Goal: Task Accomplishment & Management: Manage account settings

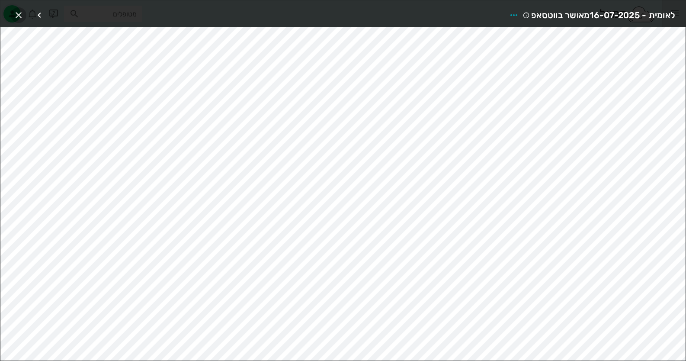
click at [22, 11] on icon "button" at bounding box center [18, 15] width 10 height 10
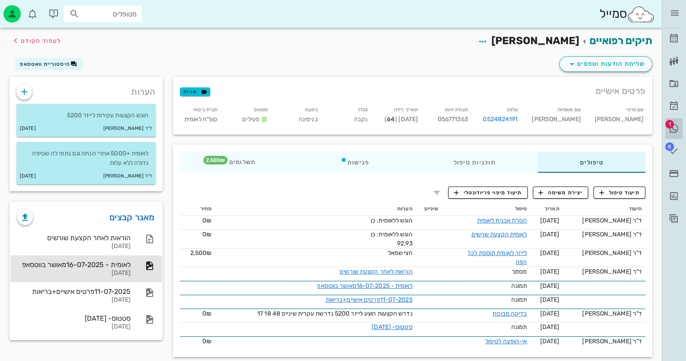
click at [672, 121] on span "1" at bounding box center [669, 124] width 9 height 9
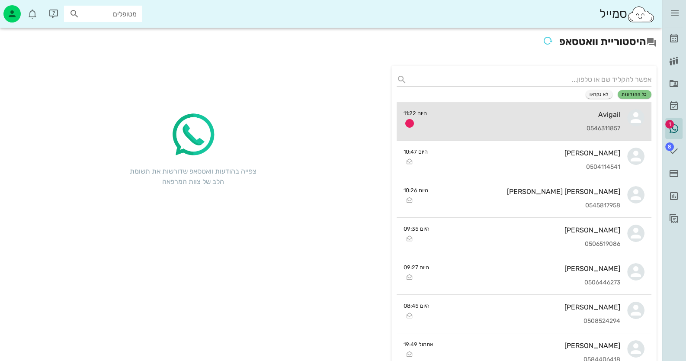
click at [545, 121] on div "Avigail 0546311857" at bounding box center [527, 121] width 187 height 38
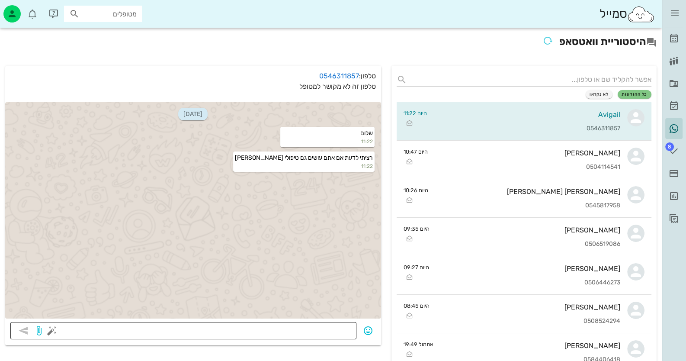
click at [319, 334] on textarea at bounding box center [202, 331] width 297 height 14
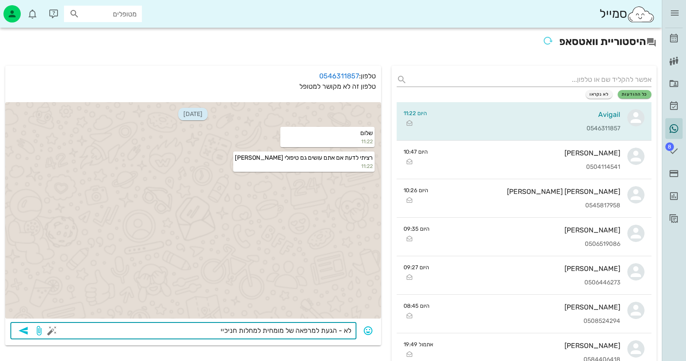
type textarea "לא - הגעת למרפאה של מומחית למחלות חניכיים"
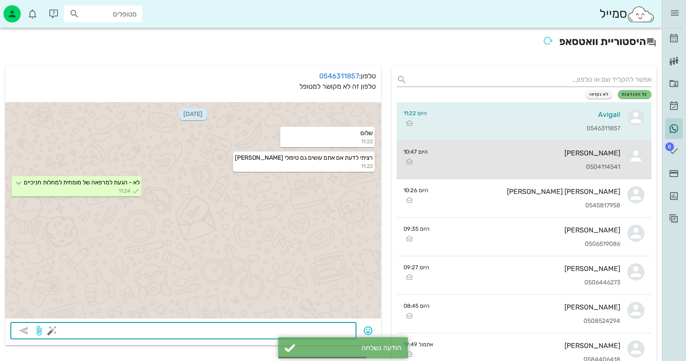
click at [547, 162] on div "רויטל בראי 0504114541" at bounding box center [527, 159] width 186 height 38
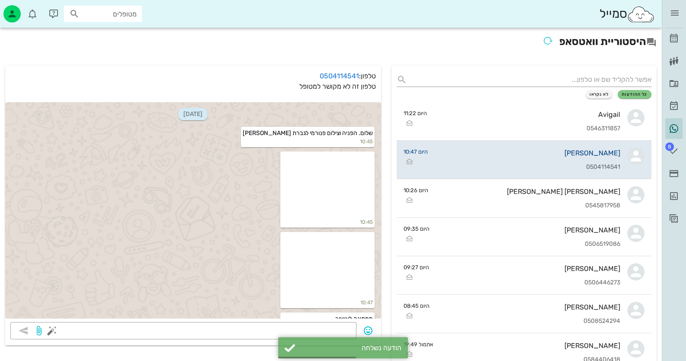
scroll to position [41, 0]
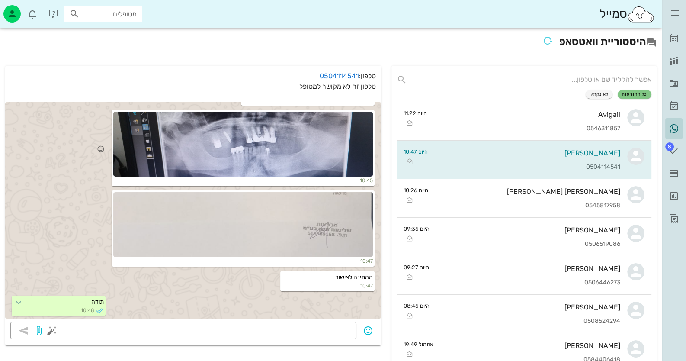
click at [328, 160] on div at bounding box center [242, 144] width 259 height 65
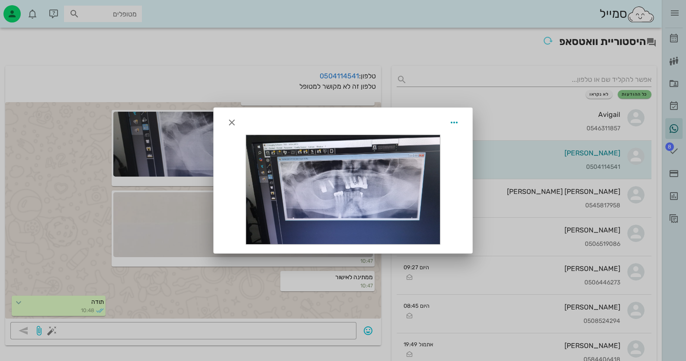
drag, startPoint x: 0, startPoint y: 201, endPoint x: 32, endPoint y: 200, distance: 31.1
click at [1, 201] on div at bounding box center [343, 180] width 686 height 361
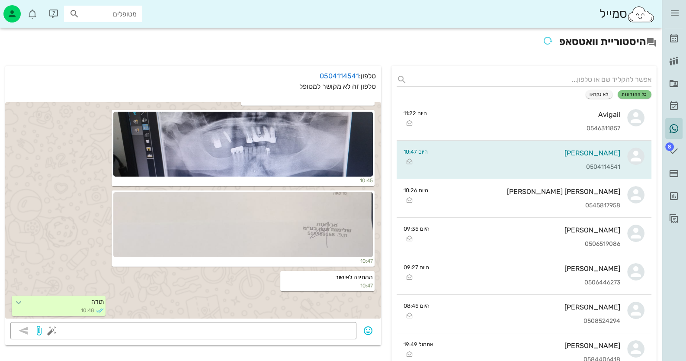
drag, startPoint x: 108, startPoint y: 5, endPoint x: 111, endPoint y: 17, distance: 12.5
click at [108, 8] on div "סמייל מטופלים" at bounding box center [330, 14] width 661 height 28
click at [111, 20] on div "מטופלים" at bounding box center [103, 14] width 78 height 16
drag, startPoint x: 111, startPoint y: 20, endPoint x: 28, endPoint y: 38, distance: 85.5
click at [28, 38] on h2 "היסטוריית וואטסאפ" at bounding box center [330, 42] width 651 height 19
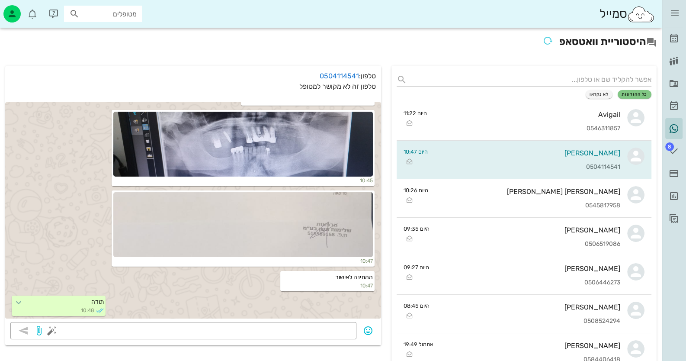
click at [132, 15] on input "מטופלים" at bounding box center [108, 13] width 55 height 11
paste input "0542868410"
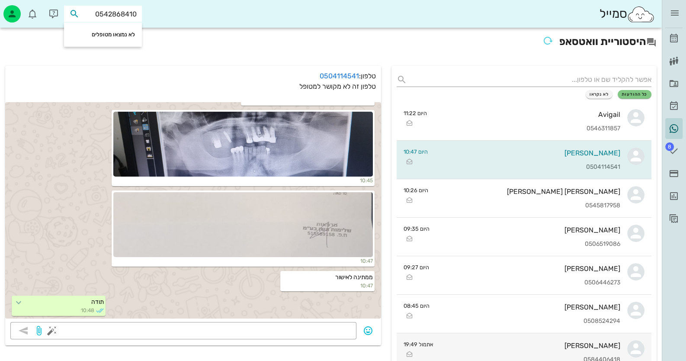
type input "0542868410"
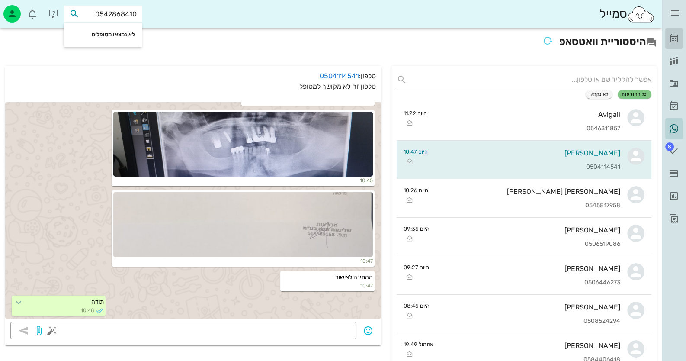
click at [679, 38] on link "[PERSON_NAME]" at bounding box center [673, 38] width 17 height 21
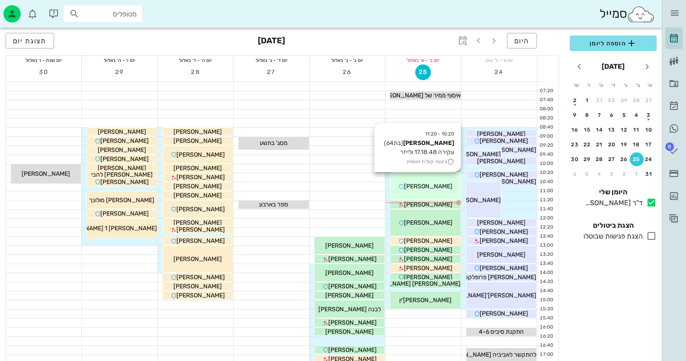
click at [456, 184] on div "[PERSON_NAME]" at bounding box center [425, 186] width 70 height 9
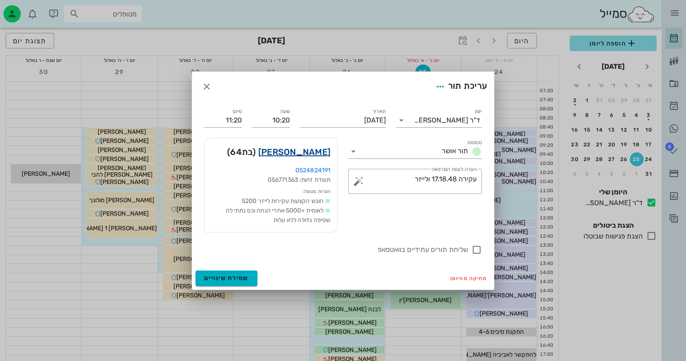
click at [316, 148] on link "אסתר סבן" at bounding box center [294, 152] width 72 height 14
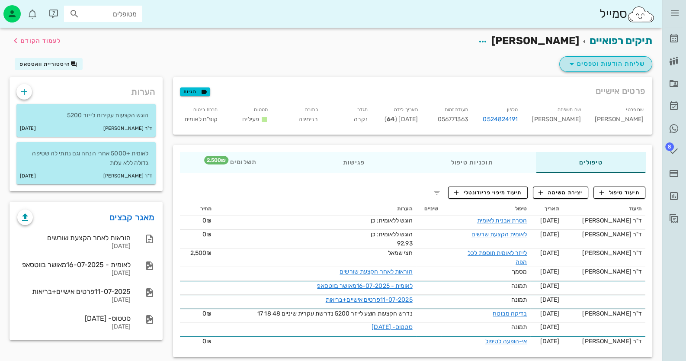
click at [610, 62] on span "שליחת הודעות וטפסים" at bounding box center [605, 64] width 78 height 10
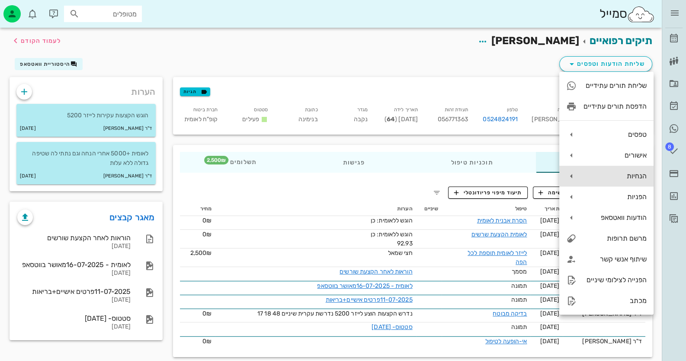
click at [633, 180] on div "הנחיות" at bounding box center [606, 176] width 94 height 21
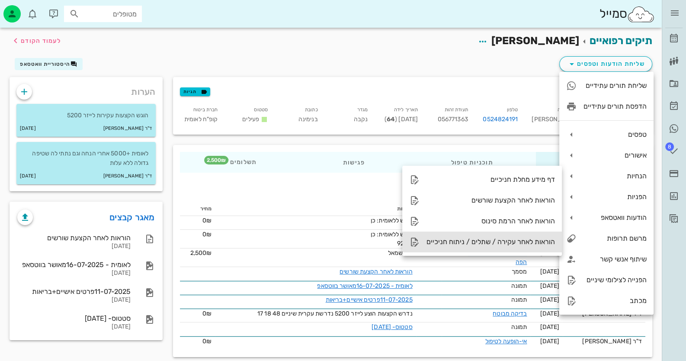
click at [519, 242] on div "הוראות לאחר עקירה / שתלים / ניתוח חניכיים" at bounding box center [490, 241] width 128 height 8
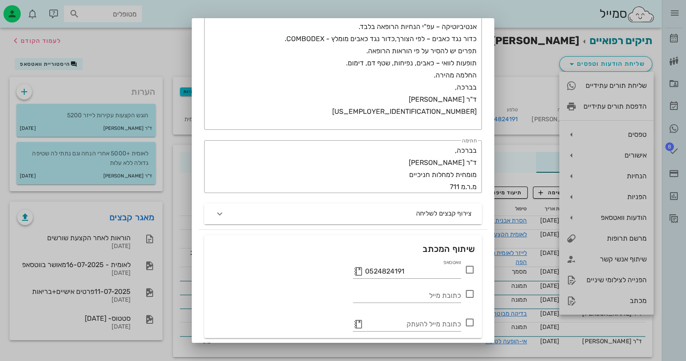
scroll to position [201, 0]
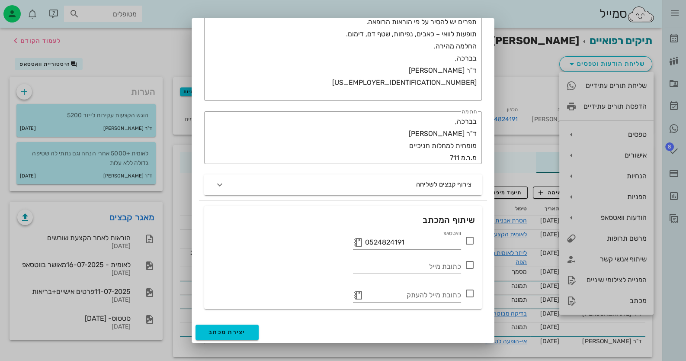
click at [470, 238] on icon at bounding box center [469, 240] width 10 height 10
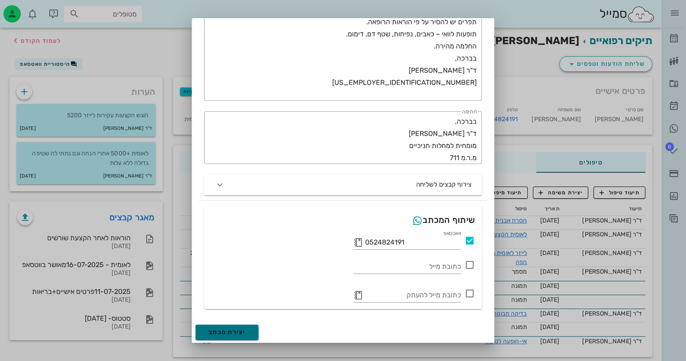
click at [258, 330] on button "יצירת מכתב" at bounding box center [226, 332] width 63 height 16
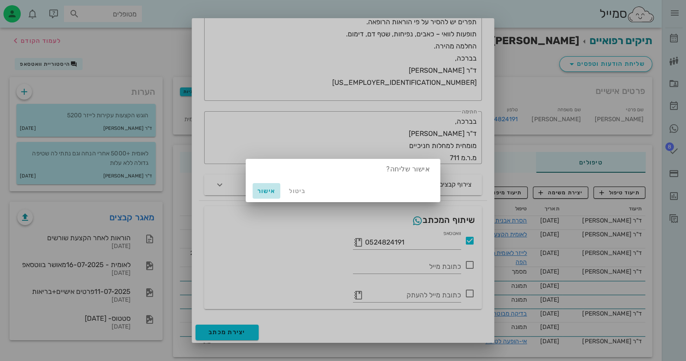
click at [277, 188] on button "אישור" at bounding box center [266, 191] width 28 height 16
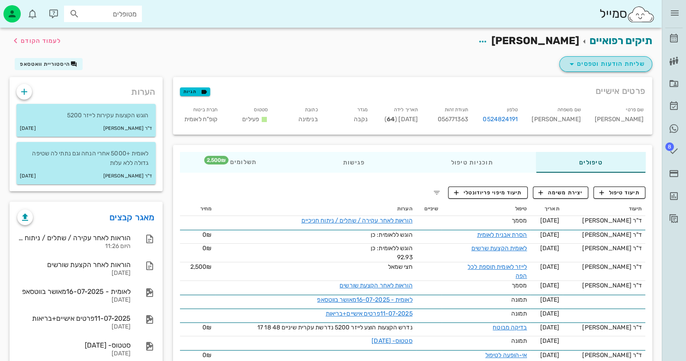
click at [613, 65] on span "שליחת הודעות וטפסים" at bounding box center [605, 64] width 78 height 10
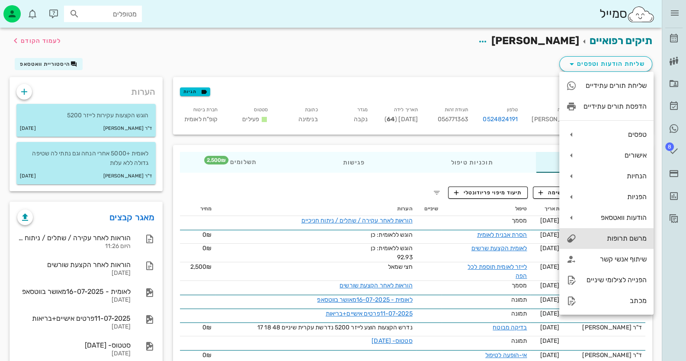
click at [625, 236] on div "מרשם תרופות" at bounding box center [614, 238] width 63 height 8
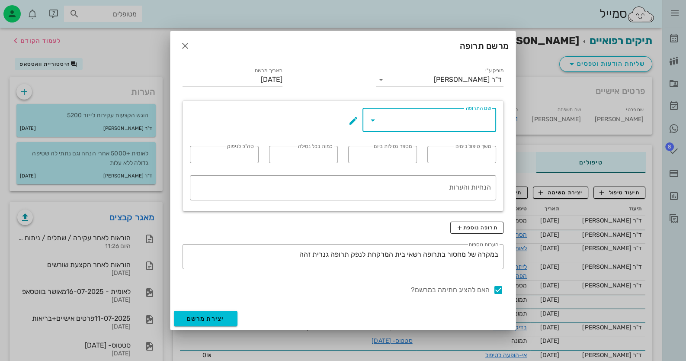
click at [473, 118] on input "שם התרופה" at bounding box center [435, 120] width 111 height 14
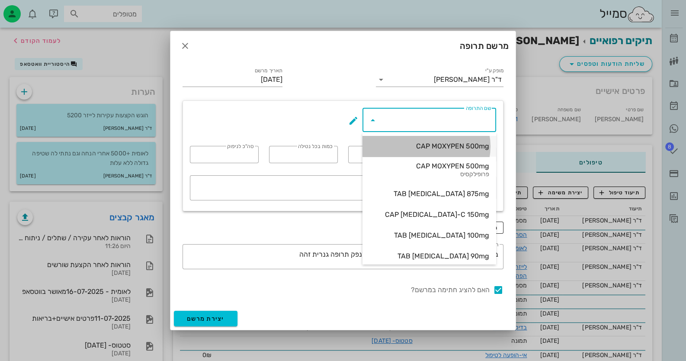
click at [469, 150] on div "CAP MOXYPEN 500mg" at bounding box center [429, 146] width 120 height 8
type input "CAP MOXYPEN 500mg"
type input "5"
type input "3"
type input "1"
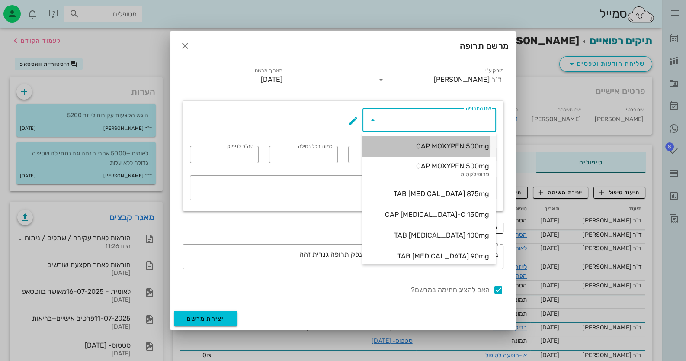
type input "15"
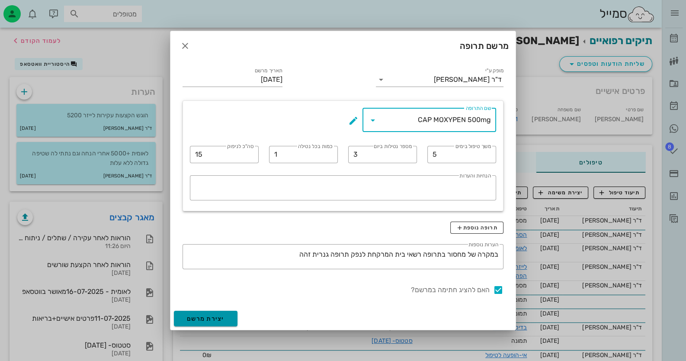
click at [203, 314] on button "יצירת מרשם" at bounding box center [206, 318] width 64 height 16
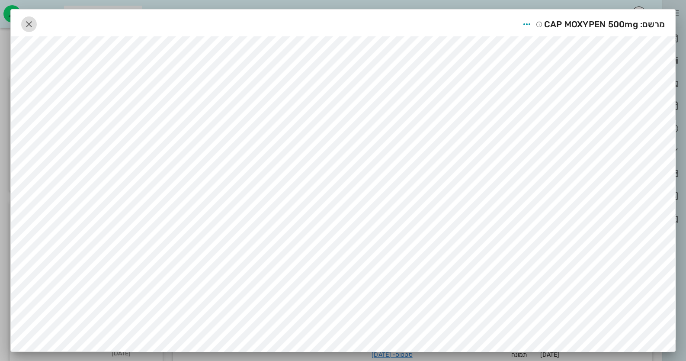
click at [37, 24] on span "button" at bounding box center [29, 24] width 16 height 10
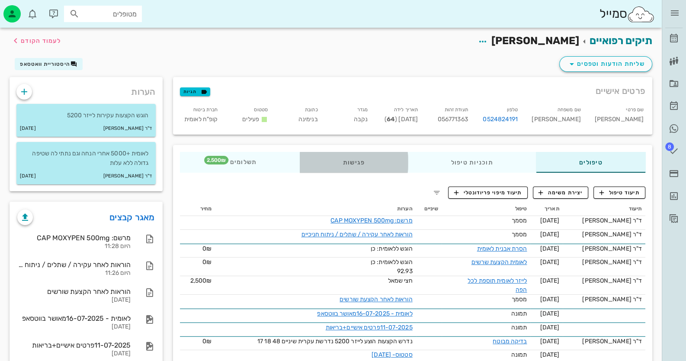
click at [353, 166] on div "פגישות" at bounding box center [354, 162] width 108 height 21
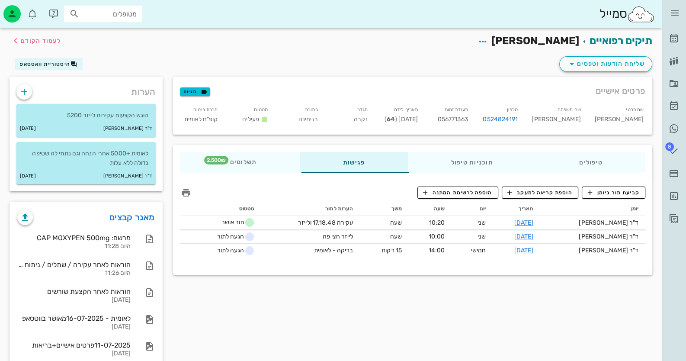
click at [626, 185] on div "קביעת תור ביומן הוספת קריאה למעקב הוספה לרשימת המתנה יומן תאריך יום שעה משך הער…" at bounding box center [412, 224] width 479 height 90
click at [621, 195] on span "קביעת תור ביומן" at bounding box center [613, 192] width 52 height 8
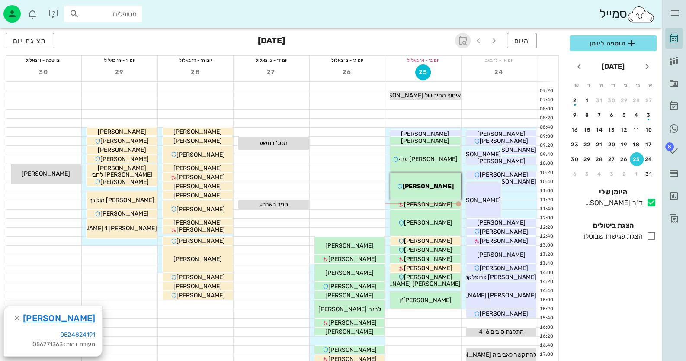
click at [465, 42] on icon "button" at bounding box center [462, 40] width 10 height 10
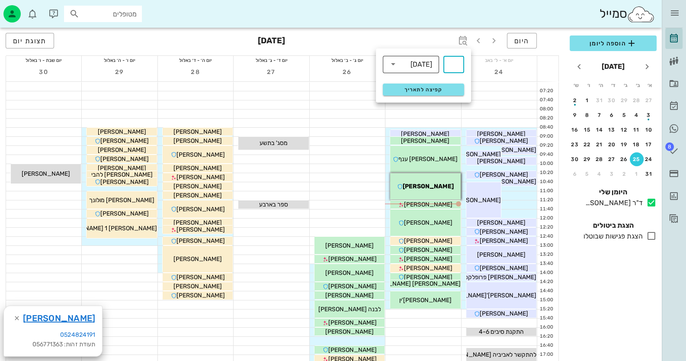
click at [431, 64] on div "שבועות" at bounding box center [421, 65] width 22 height 8
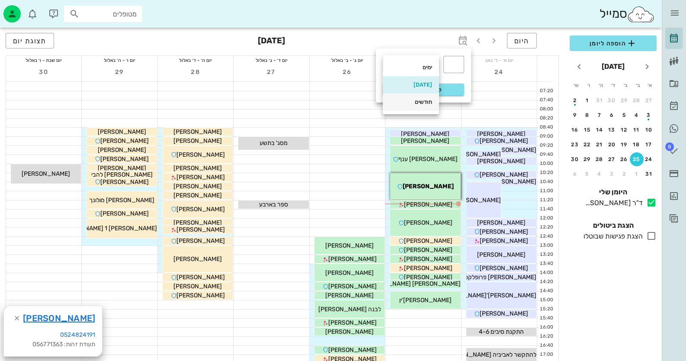
click at [421, 109] on div "חודשים" at bounding box center [411, 101] width 56 height 17
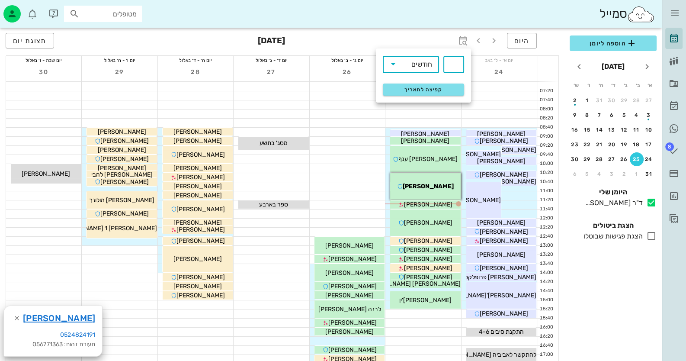
click at [453, 64] on input "text" at bounding box center [453, 64] width 10 height 14
type input "3"
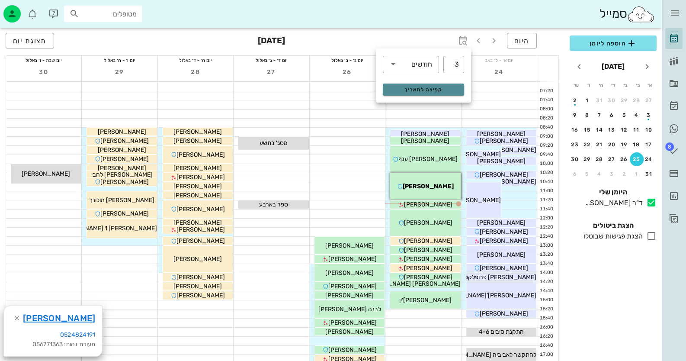
click at [424, 83] on button "קפיצה לתאריך" at bounding box center [423, 89] width 81 height 12
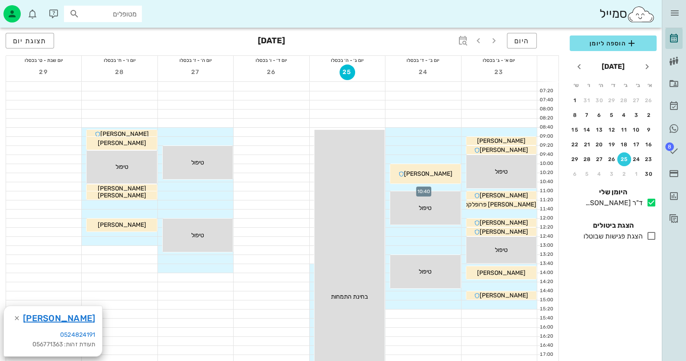
click at [447, 186] on div at bounding box center [422, 186] width 75 height 9
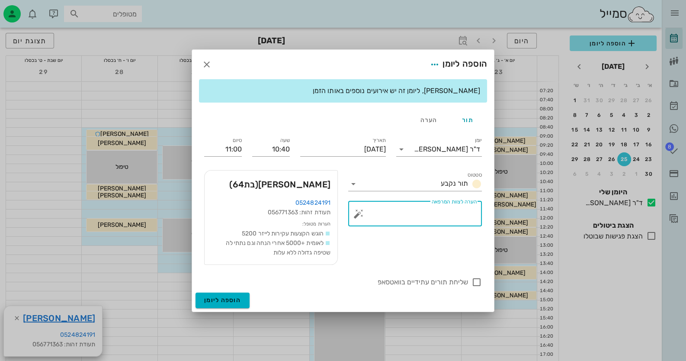
click at [454, 214] on textarea "הערה לצוות המרפאה" at bounding box center [418, 215] width 116 height 21
click at [361, 213] on button "button" at bounding box center [358, 213] width 10 height 10
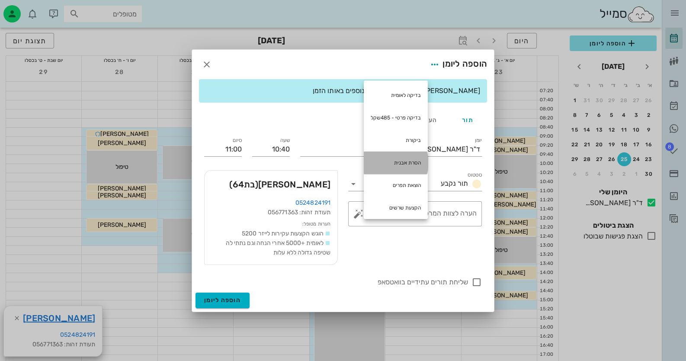
click at [411, 164] on div "הסרת אבנית" at bounding box center [396, 162] width 64 height 22
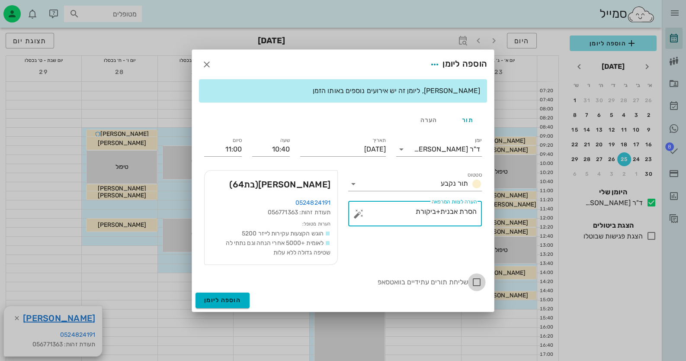
type textarea "הסרת אבנית+ביקורת"
click at [478, 281] on div at bounding box center [476, 281] width 15 height 15
checkbox input "true"
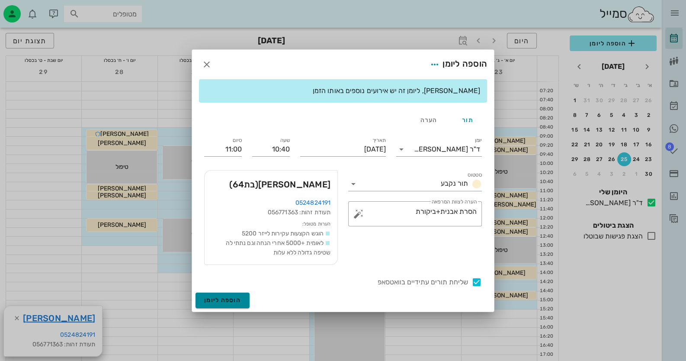
click at [215, 303] on span "הוספה ליומן" at bounding box center [222, 299] width 37 height 7
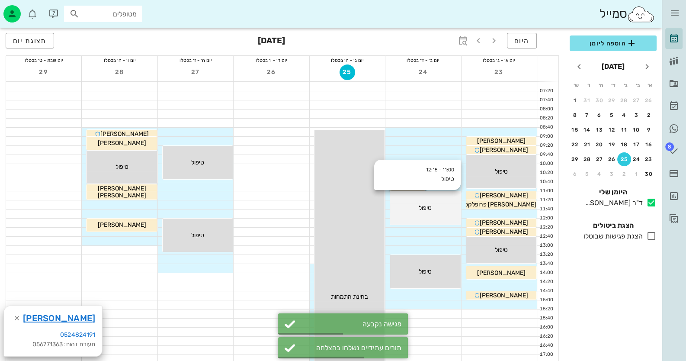
click at [447, 209] on div "טיפול" at bounding box center [425, 207] width 70 height 9
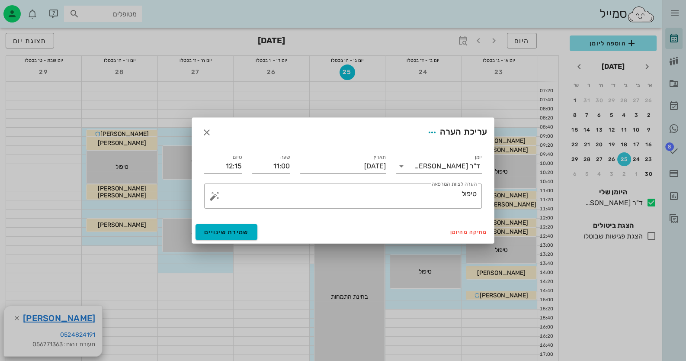
click at [242, 164] on div "סיום 12:15" at bounding box center [223, 162] width 48 height 31
click at [241, 164] on input "12:15" at bounding box center [223, 166] width 38 height 14
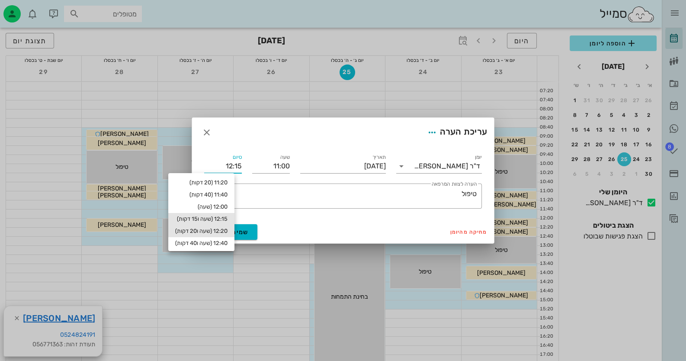
click at [227, 229] on div "12:20 (שעה ו20 דקות)" at bounding box center [201, 230] width 52 height 7
type input "12:20"
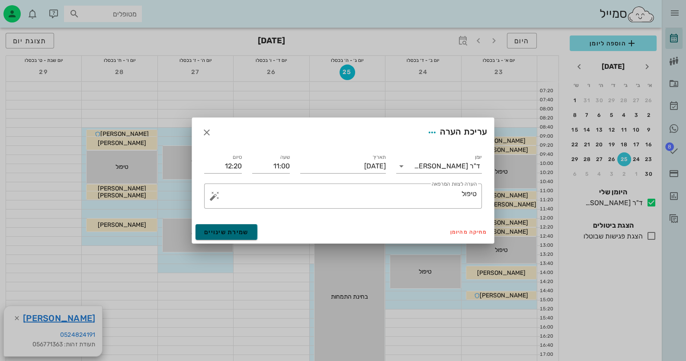
click at [251, 228] on button "שמירת שינויים" at bounding box center [226, 232] width 62 height 16
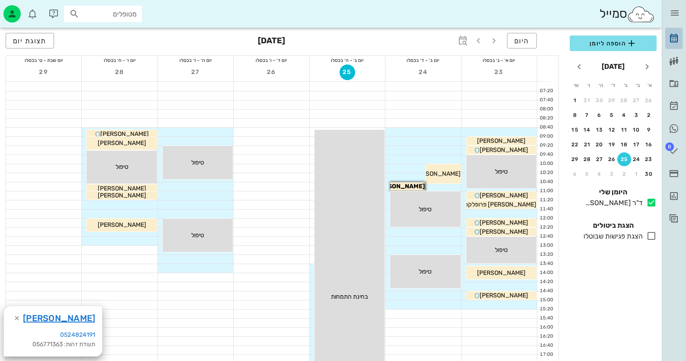
click at [672, 38] on icon at bounding box center [673, 38] width 10 height 10
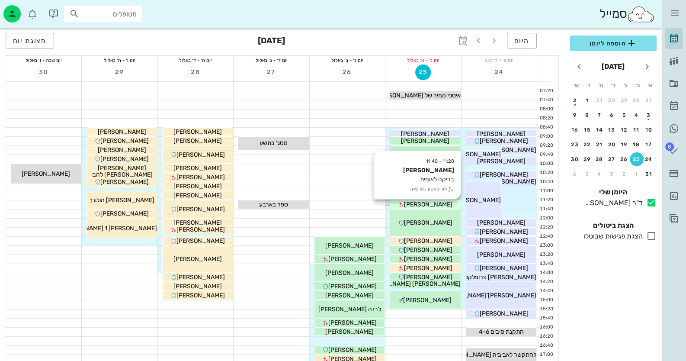
click at [439, 203] on div "[PERSON_NAME]" at bounding box center [425, 204] width 70 height 9
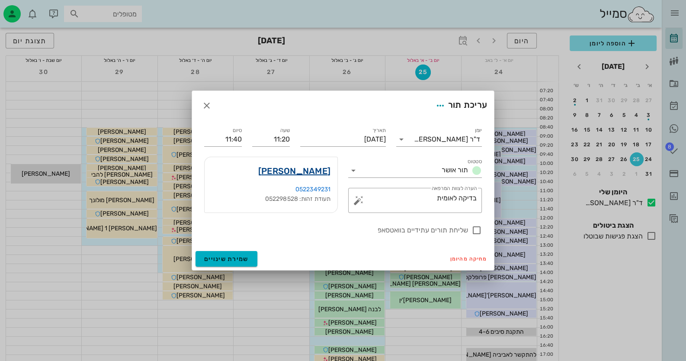
click at [318, 170] on link "כהן יונה" at bounding box center [294, 171] width 72 height 14
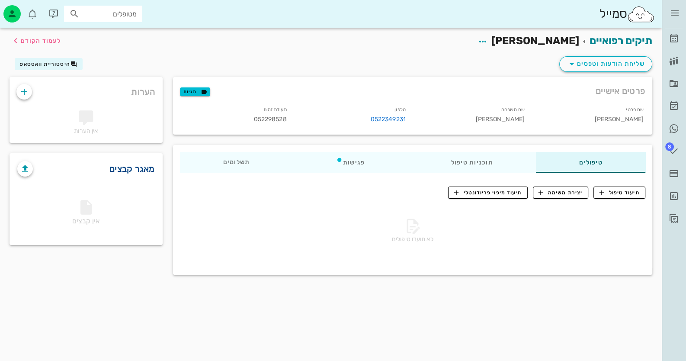
click at [141, 170] on link "מאגר קבצים" at bounding box center [131, 169] width 45 height 14
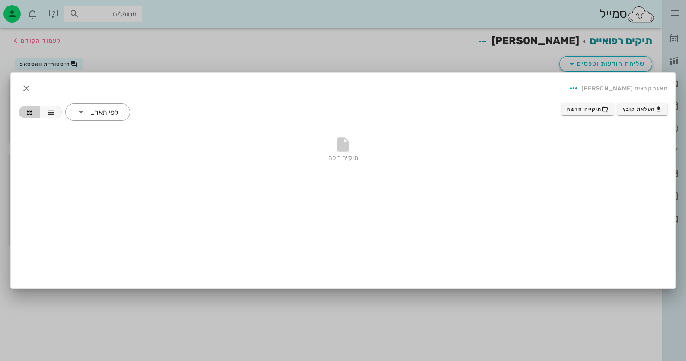
click at [246, 56] on div at bounding box center [343, 180] width 686 height 361
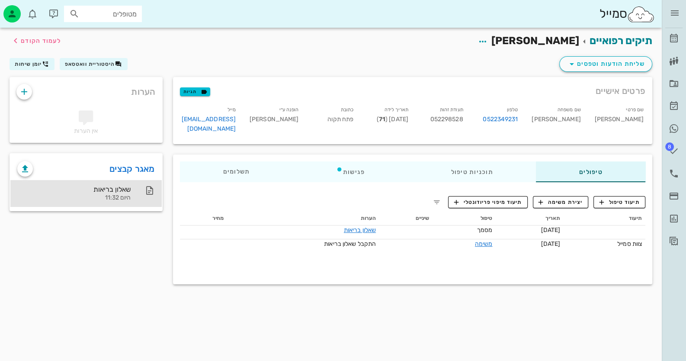
click at [119, 198] on div "היום 11:32" at bounding box center [73, 197] width 113 height 7
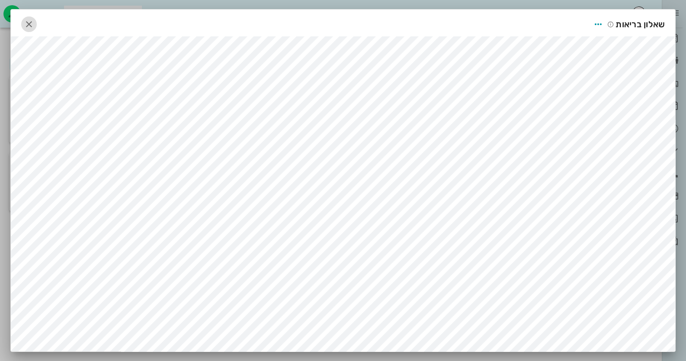
click at [34, 21] on icon "button" at bounding box center [29, 24] width 10 height 10
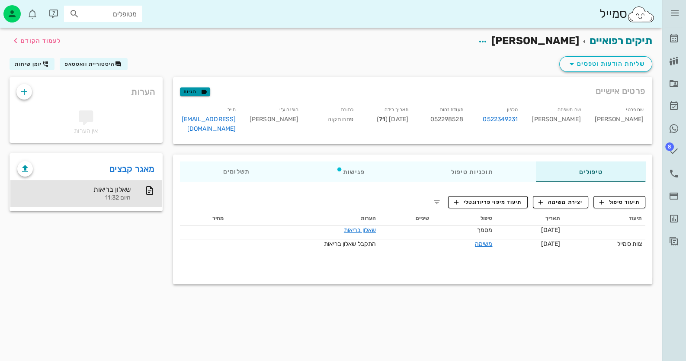
click at [192, 89] on span "תגיות" at bounding box center [194, 92] width 22 height 8
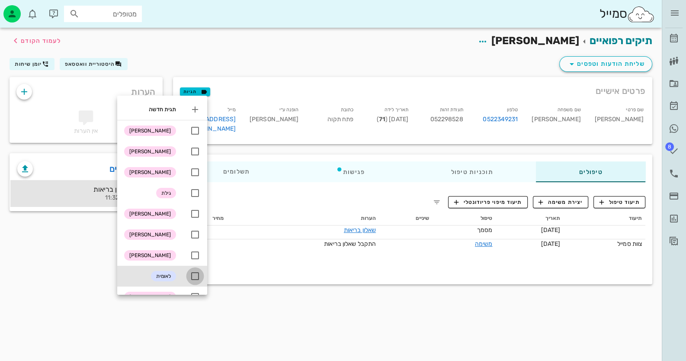
click at [197, 283] on div at bounding box center [195, 275] width 15 height 15
checkbox input "true"
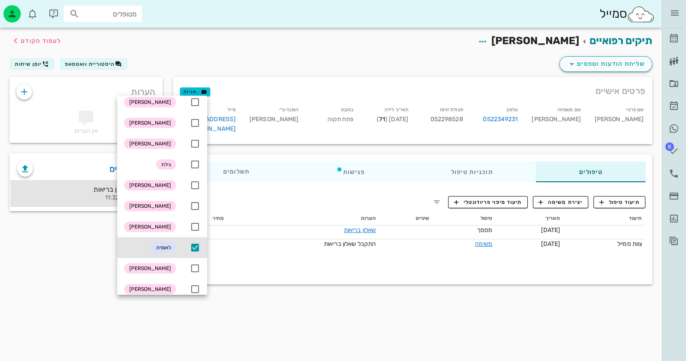
scroll to position [28, 0]
click at [194, 184] on div at bounding box center [195, 185] width 15 height 15
checkbox input "true"
click at [236, 294] on div "תיקים רפואיים [PERSON_NAME] לעמוד הקודם שליחת הודעות וטפסים היסטוריית וואטסאפ […" at bounding box center [330, 194] width 661 height 333
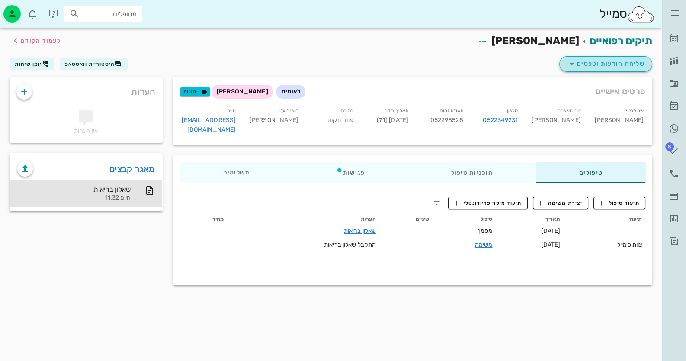
click at [606, 65] on span "שליחת הודעות וטפסים" at bounding box center [605, 64] width 78 height 10
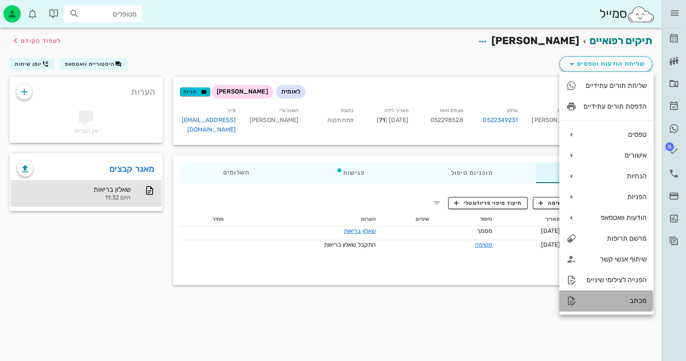
click at [632, 296] on div "מכתב" at bounding box center [606, 300] width 94 height 21
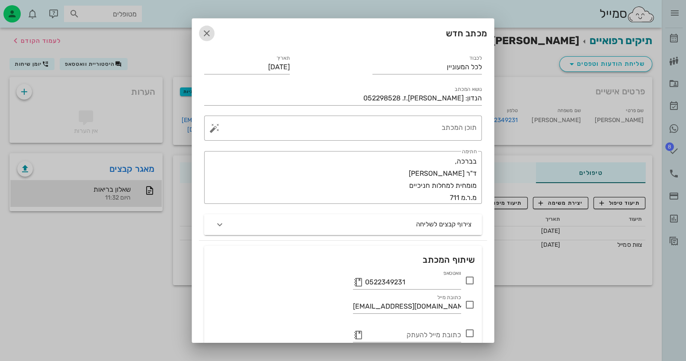
click at [212, 30] on icon "button" at bounding box center [206, 33] width 10 height 10
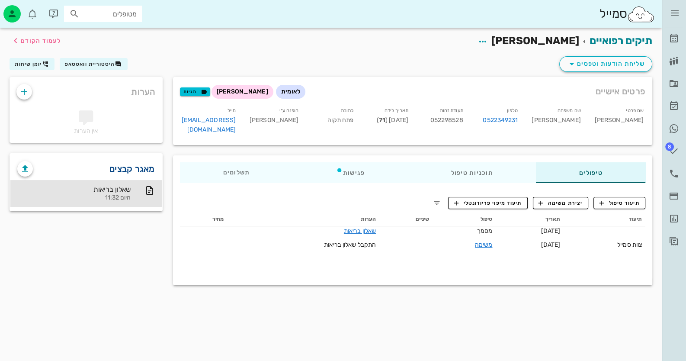
click at [134, 164] on link "מאגר קבצים" at bounding box center [131, 169] width 45 height 14
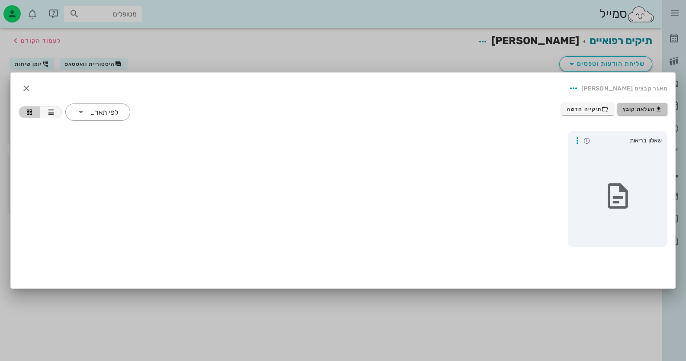
click at [653, 108] on span "העלאת קובץ" at bounding box center [641, 108] width 39 height 7
click at [637, 108] on span "העלאת קובץ" at bounding box center [641, 108] width 39 height 7
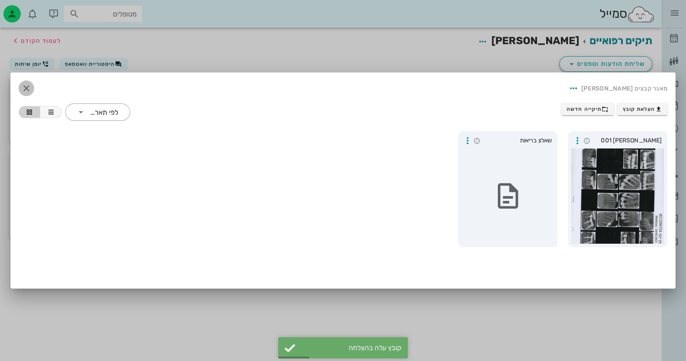
click at [26, 83] on icon "button" at bounding box center [26, 88] width 10 height 10
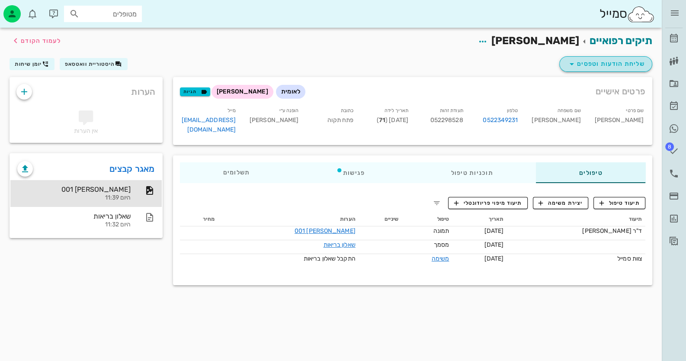
click at [613, 67] on span "שליחת הודעות וטפסים" at bounding box center [605, 64] width 78 height 10
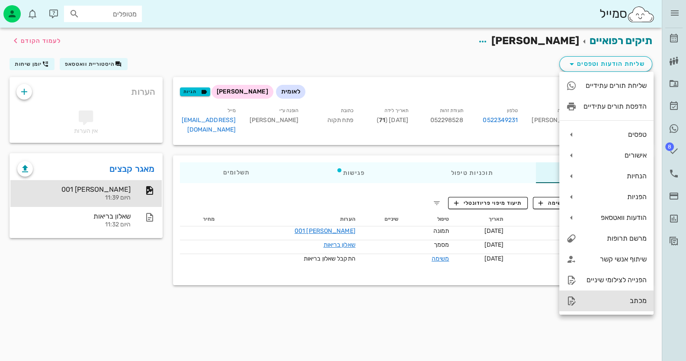
click at [608, 294] on div "מכתב" at bounding box center [606, 300] width 94 height 21
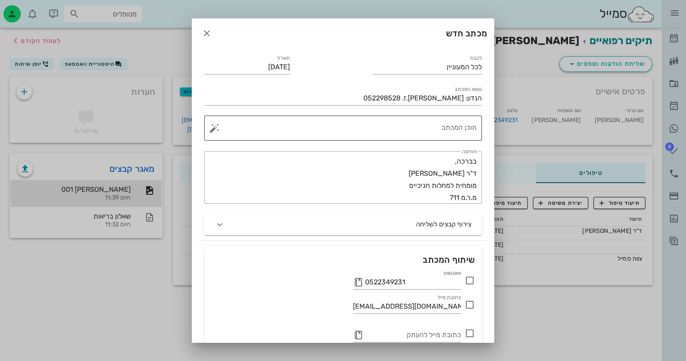
click at [463, 123] on div "תוכן המכתב" at bounding box center [346, 127] width 260 height 25
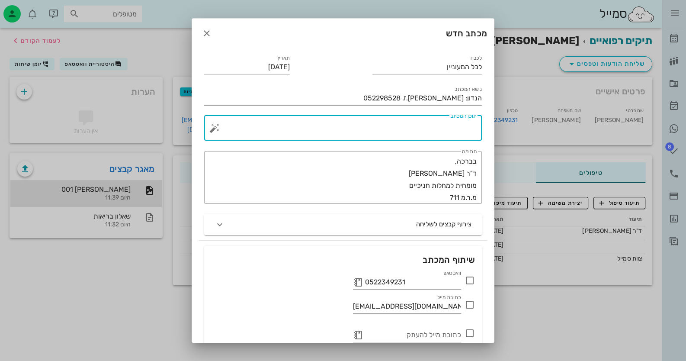
click at [220, 127] on button "button" at bounding box center [214, 128] width 10 height 10
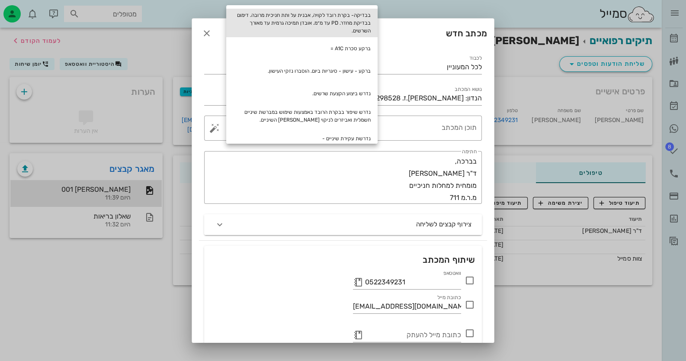
click at [309, 28] on div "בבדיקה- בקרת רובד לקויה, אבנית על ותת חניכית מרובה. דימום בבדיקת מחדר. PD עד מ״…" at bounding box center [301, 23] width 151 height 29
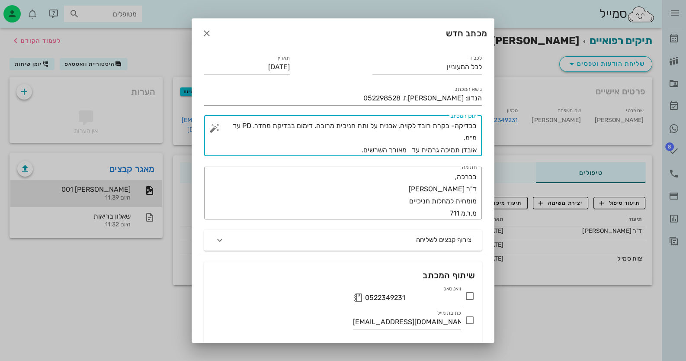
click at [234, 127] on textarea "בבדיקה- בקרת רובד לקויה, אבנית על ותת חניכית מרובה. דימום בבדיקת מחדר. PD עד מ״…" at bounding box center [346, 138] width 260 height 36
click at [408, 147] on textarea "בבדיקה- בקרת רובד לקויה, אבנית על ותת חניכית מרובה. דימום בבדיקת מחדר. PD עד 6 …" at bounding box center [346, 138] width 260 height 36
click at [337, 153] on textarea "בבדיקה- בקרת רובד לקויה, אבנית על ותת חניכית מרובה. דימום בבדיקת מחדר. PD עד 6 …" at bounding box center [346, 138] width 260 height 36
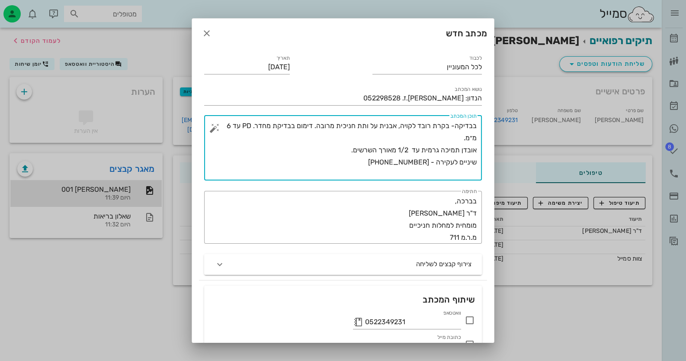
click at [220, 125] on button "button" at bounding box center [214, 128] width 10 height 10
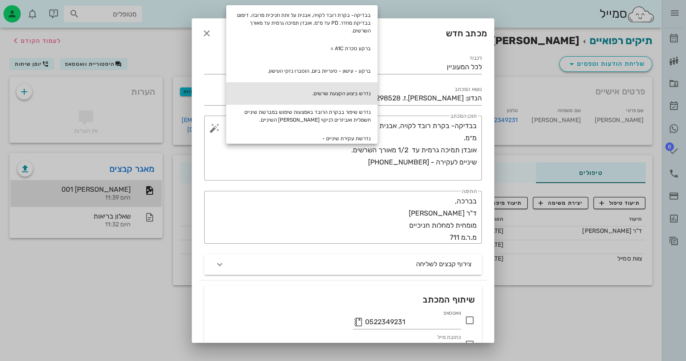
click at [344, 90] on div "נדרש ביצוע הקצעת שרשים." at bounding box center [301, 93] width 151 height 22
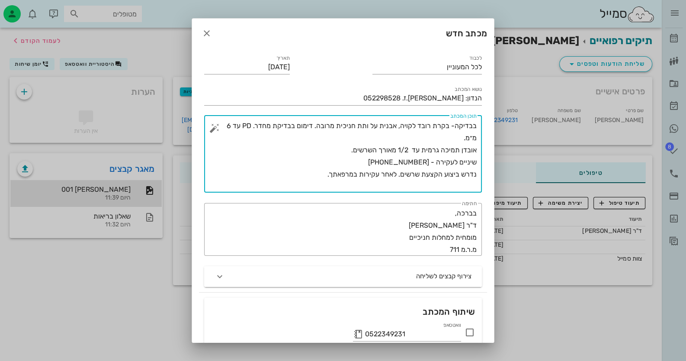
click at [400, 175] on textarea "בבדיקה- בקרת רובד לקויה, אבנית על ותת חניכית מרובה. דימום בבדיקת מחדר. PD עד 6 …" at bounding box center [346, 156] width 260 height 73
type textarea "בבדיקה- בקרת רובד לקויה, אבנית על ותת חניכית מרובה. דימום בבדיקת מחדר. PD עד 6 …"
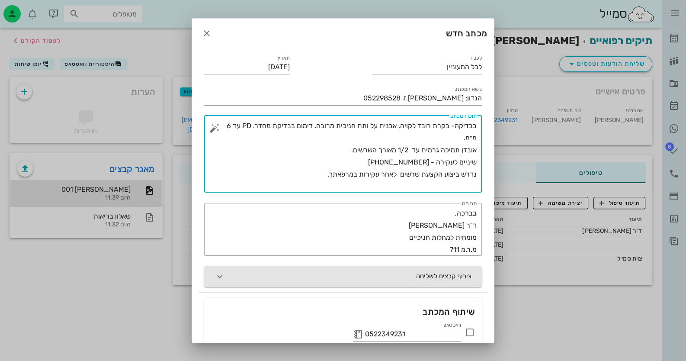
click at [380, 274] on button "צירוף קבצים לשליחה" at bounding box center [343, 276] width 278 height 21
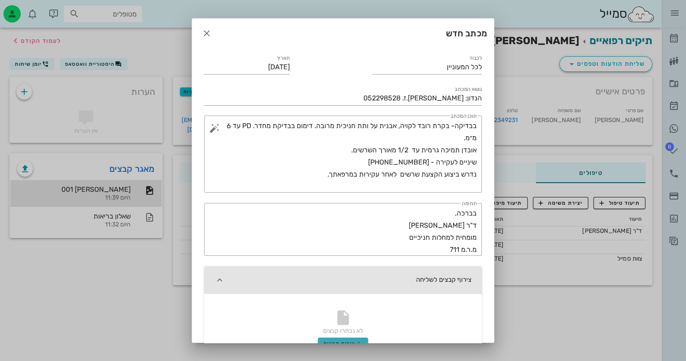
click at [355, 340] on span "צירוף קבצים" at bounding box center [342, 343] width 39 height 7
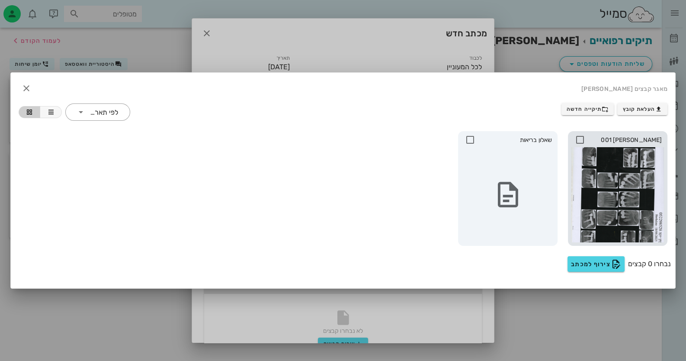
click at [612, 172] on div at bounding box center [617, 194] width 93 height 95
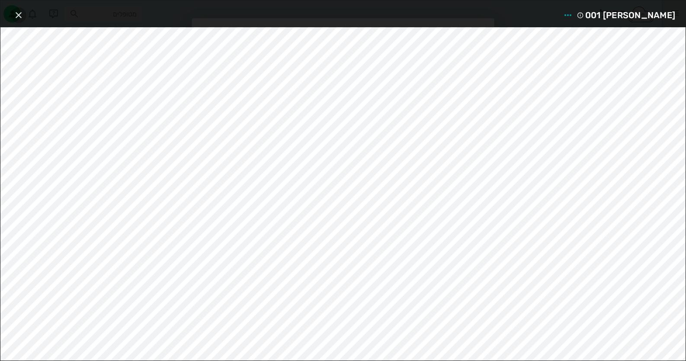
click at [20, 13] on icon "button" at bounding box center [18, 15] width 10 height 10
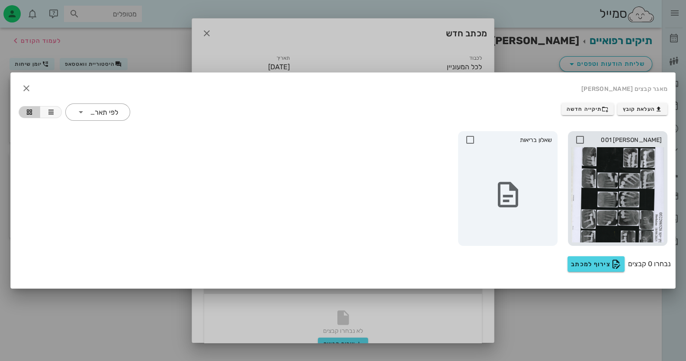
click at [621, 163] on div at bounding box center [617, 194] width 93 height 95
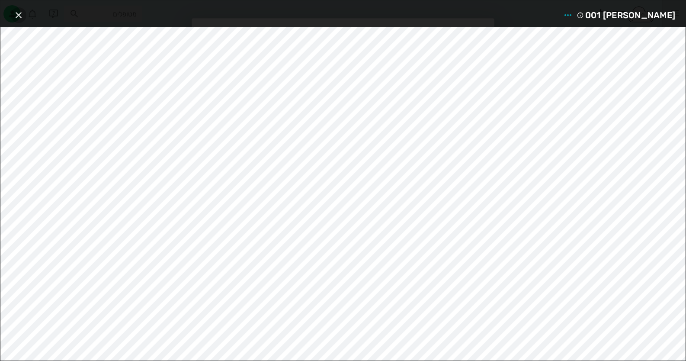
click at [19, 10] on icon "button" at bounding box center [18, 15] width 10 height 10
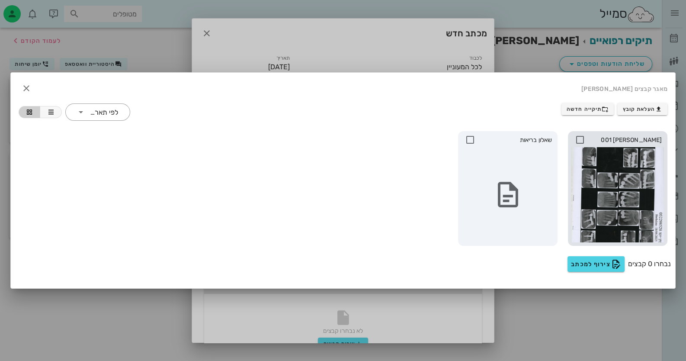
click at [582, 138] on icon at bounding box center [579, 139] width 10 height 10
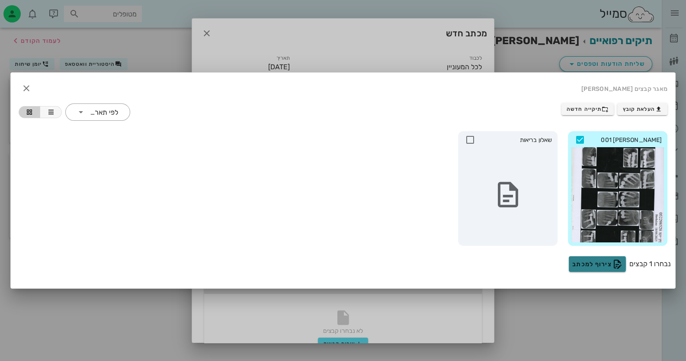
click at [607, 260] on span "צירוף למכתב" at bounding box center [597, 263] width 50 height 10
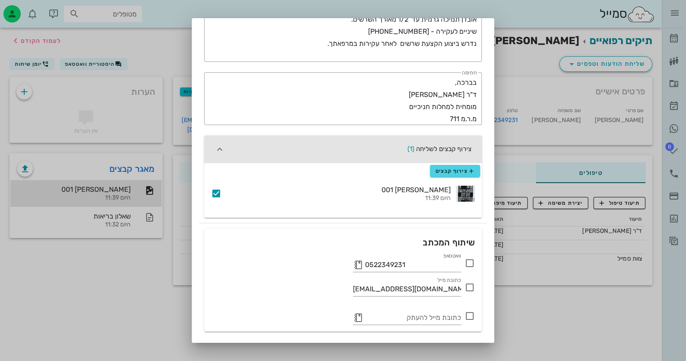
scroll to position [110, 0]
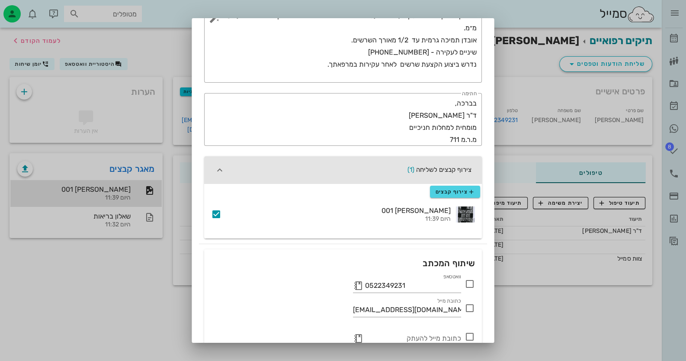
click at [471, 283] on icon at bounding box center [469, 283] width 10 height 10
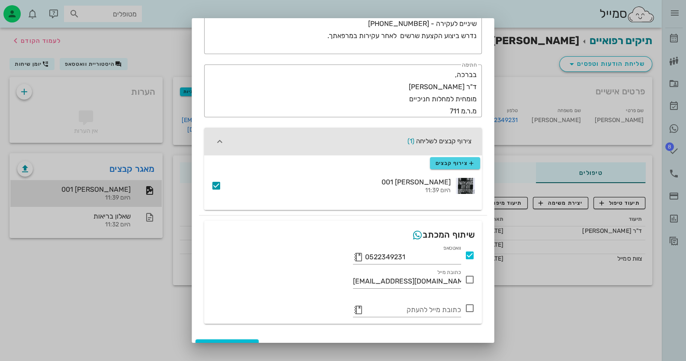
scroll to position [153, 0]
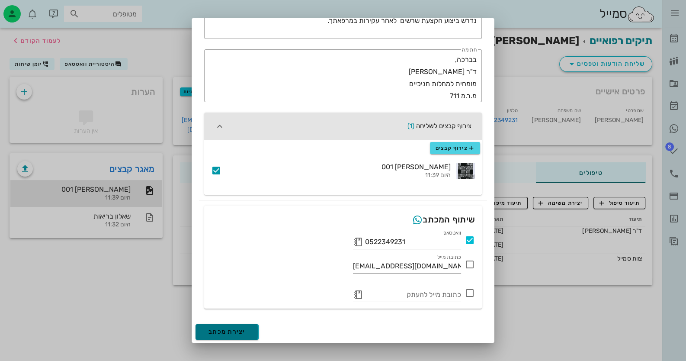
click at [258, 328] on button "יצירת מכתב" at bounding box center [226, 332] width 63 height 16
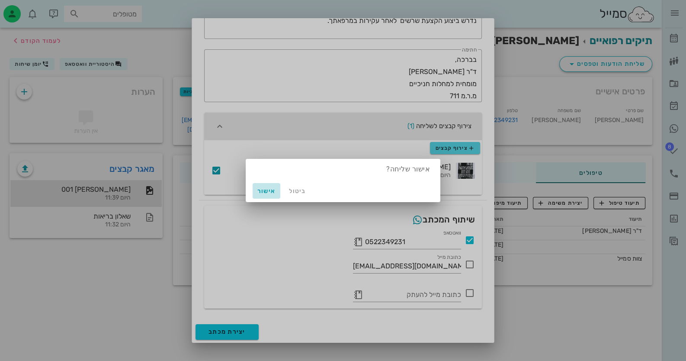
click at [273, 186] on button "אישור" at bounding box center [266, 191] width 28 height 16
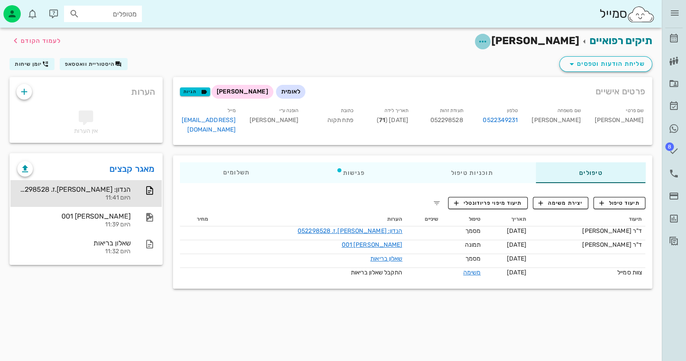
click at [488, 41] on icon "button" at bounding box center [482, 41] width 10 height 10
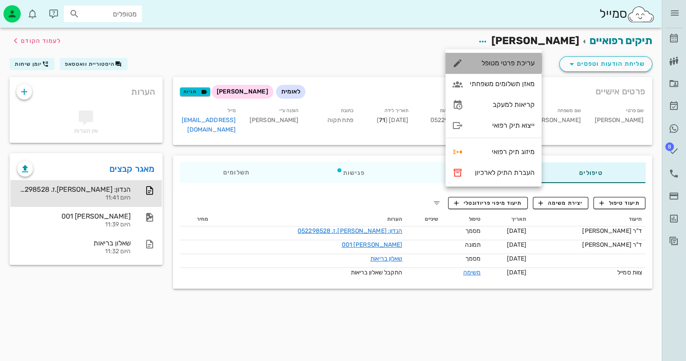
click at [529, 67] on div "עריכת פרטי מטופל" at bounding box center [493, 63] width 96 height 21
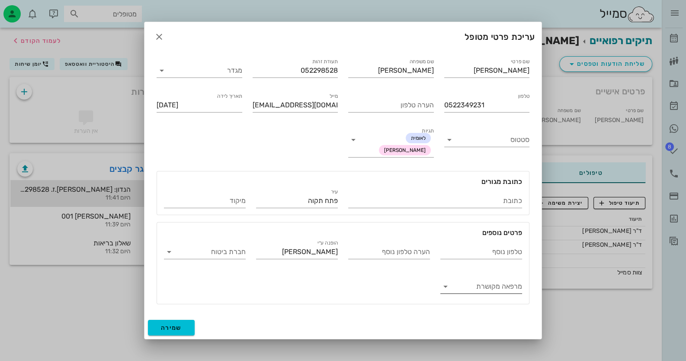
click at [491, 289] on input "מרפאה מקושרת" at bounding box center [488, 286] width 68 height 14
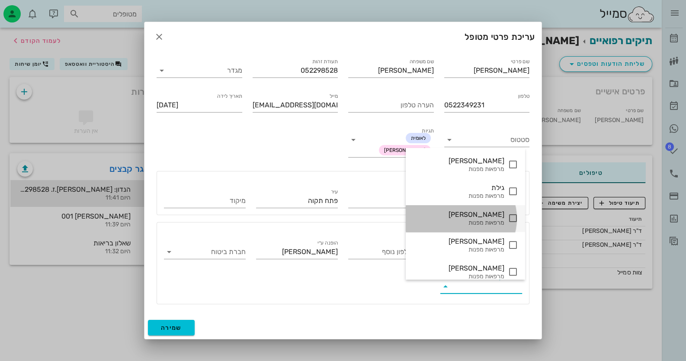
click at [500, 220] on div "מרפאות מפנות" at bounding box center [458, 222] width 92 height 7
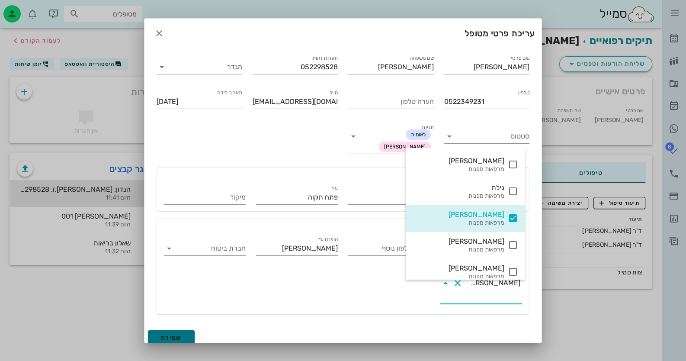
click at [174, 334] on span "שמירה" at bounding box center [171, 337] width 21 height 7
type input "[DATE]"
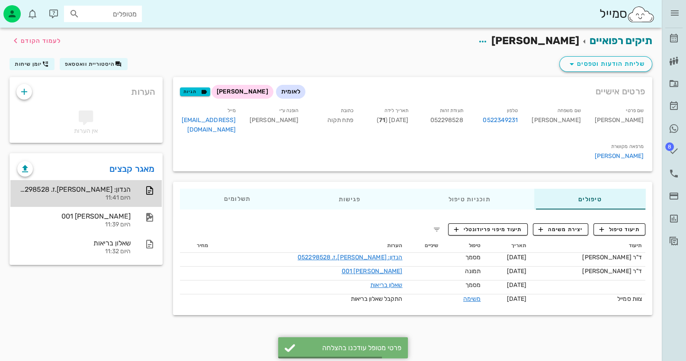
click at [103, 201] on div "הנדון: [PERSON_NAME].ז. 052298528 היום 11:41" at bounding box center [73, 193] width 113 height 27
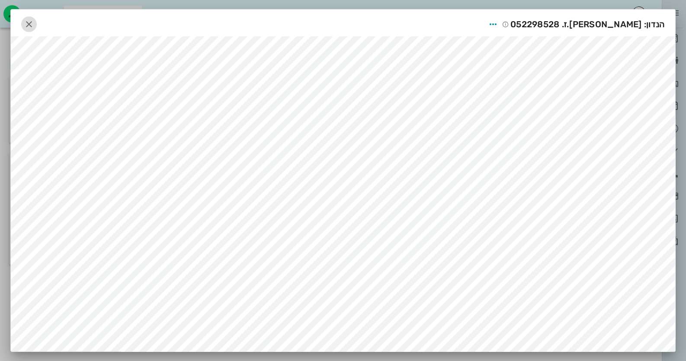
click at [32, 19] on icon "button" at bounding box center [29, 24] width 10 height 10
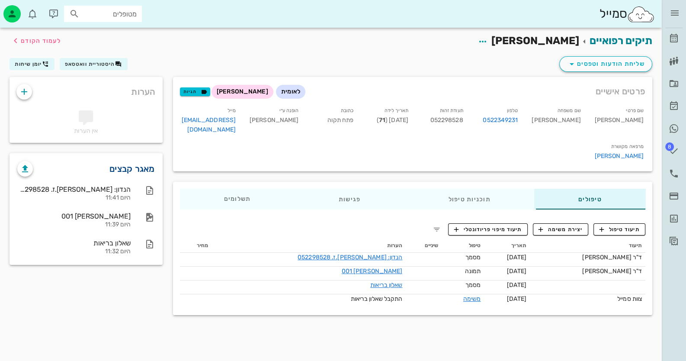
click at [145, 172] on link "מאגר קבצים" at bounding box center [131, 169] width 45 height 14
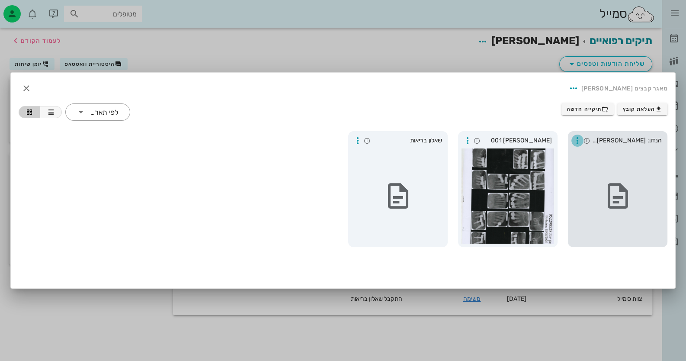
click at [577, 140] on icon "button" at bounding box center [577, 140] width 10 height 10
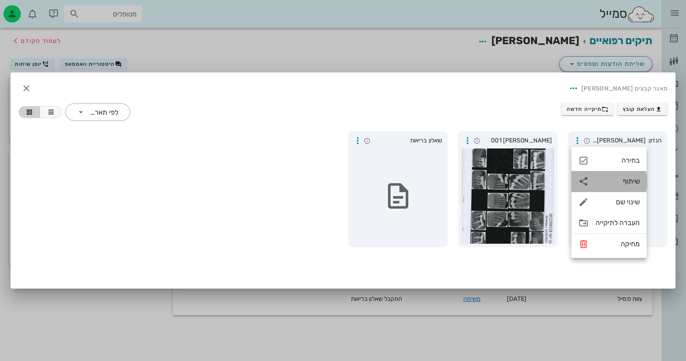
click at [606, 176] on div "שיתוף" at bounding box center [608, 181] width 75 height 21
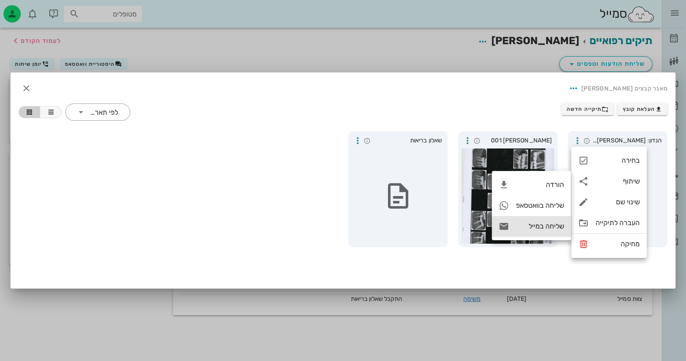
click at [534, 223] on div "שליחה במייל" at bounding box center [540, 226] width 48 height 8
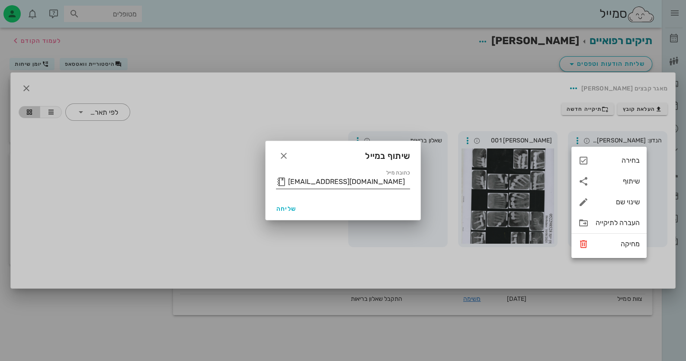
click at [289, 182] on input "[EMAIL_ADDRESS][DOMAIN_NAME]" at bounding box center [349, 182] width 122 height 14
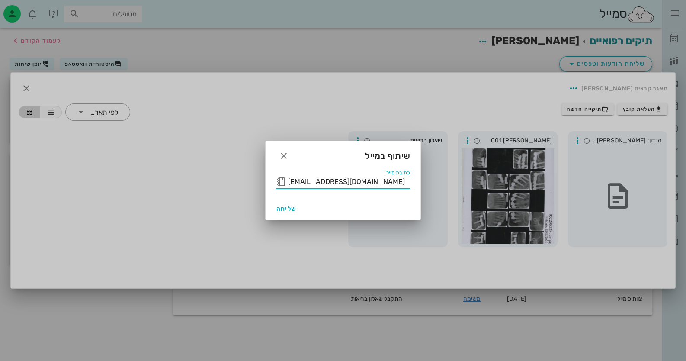
click at [283, 181] on button "button" at bounding box center [281, 181] width 10 height 10
click at [280, 181] on icon at bounding box center [281, 181] width 10 height 10
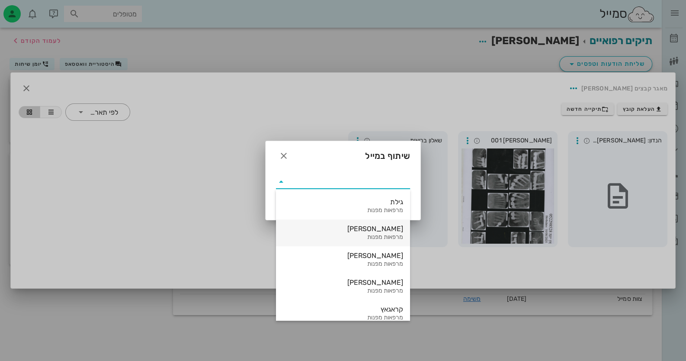
click at [378, 244] on div "[PERSON_NAME] מרפאות מפנות" at bounding box center [343, 232] width 120 height 27
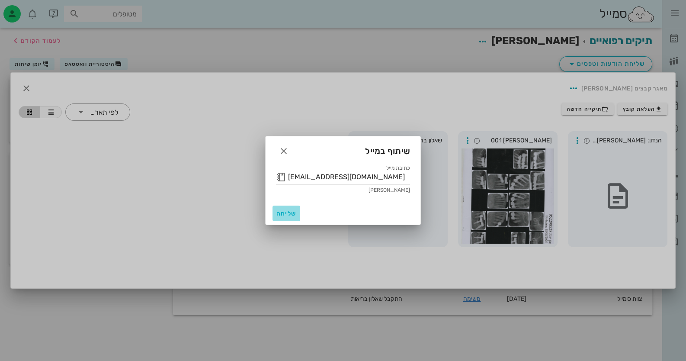
click at [287, 212] on span "שליחה" at bounding box center [286, 213] width 21 height 7
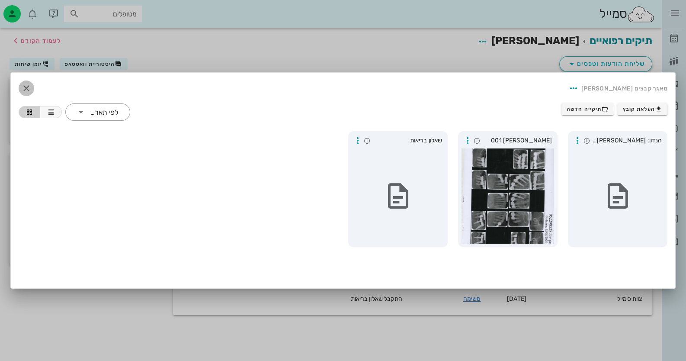
click at [26, 83] on icon "button" at bounding box center [26, 88] width 10 height 10
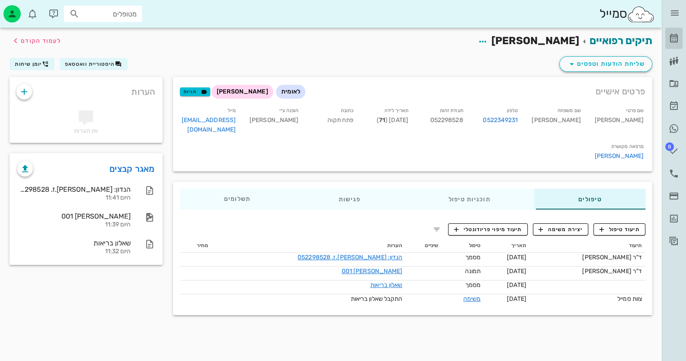
click at [671, 40] on icon at bounding box center [673, 38] width 10 height 10
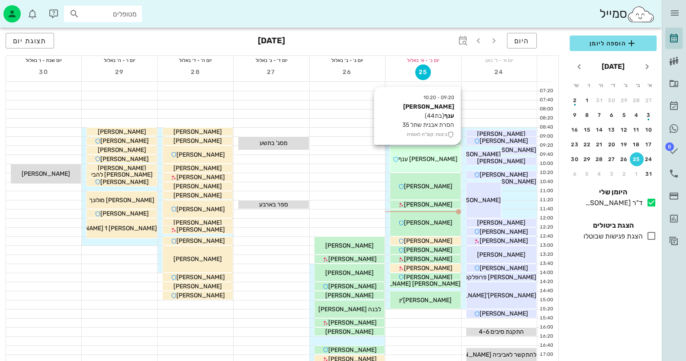
click at [437, 152] on div "09:20 - 10:20 [PERSON_NAME] ענף (בת 44 ) הסרת אבנית שתל 35 ביטוח: קופ"ח לאומית …" at bounding box center [425, 159] width 70 height 26
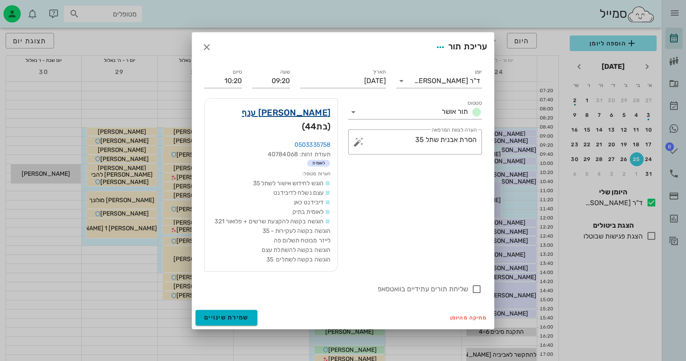
click at [317, 119] on link "[PERSON_NAME] ענף" at bounding box center [286, 112] width 89 height 14
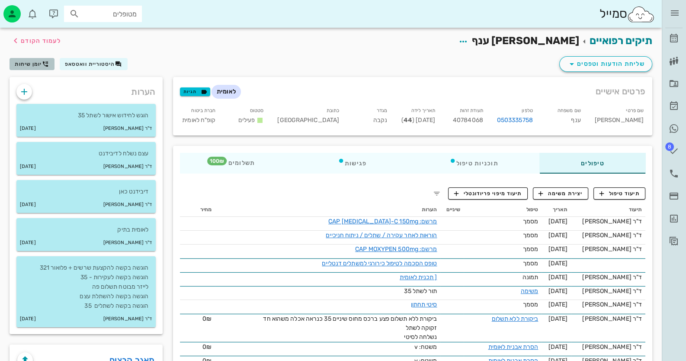
click at [29, 65] on span "יומן שיחות" at bounding box center [28, 64] width 27 height 6
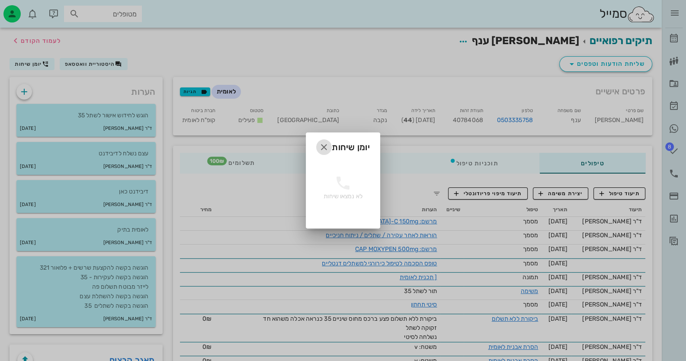
click at [328, 144] on icon "button" at bounding box center [324, 147] width 10 height 10
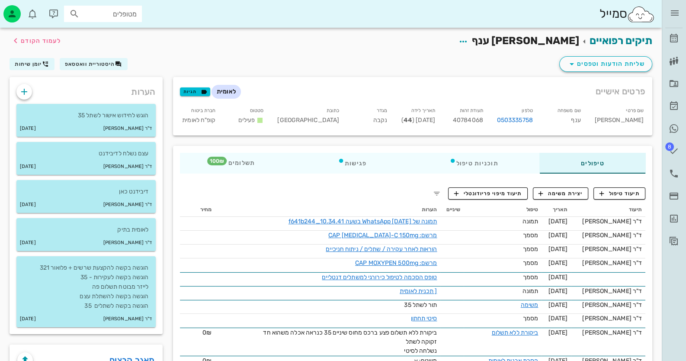
drag, startPoint x: 527, startPoint y: 120, endPoint x: 464, endPoint y: 48, distance: 95.2
click at [464, 48] on div "תיקים רפואיים [PERSON_NAME] ענף לעמוד הקודם" at bounding box center [330, 41] width 653 height 27
click at [34, 61] on span "יומן שיחות" at bounding box center [28, 64] width 27 height 6
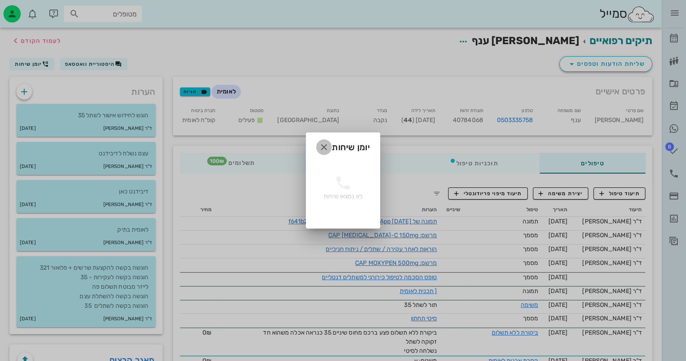
click at [319, 145] on icon "button" at bounding box center [324, 147] width 10 height 10
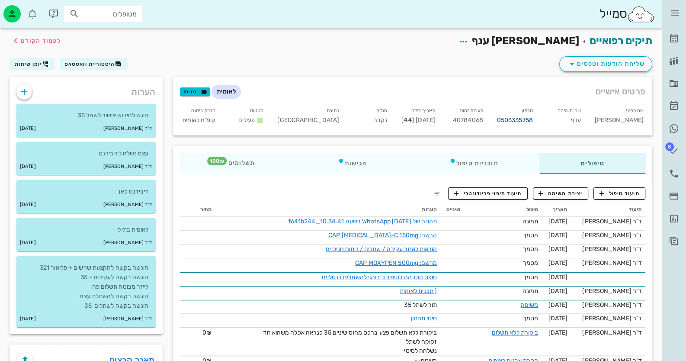
click at [528, 119] on link "0503335758" at bounding box center [515, 120] width 36 height 10
click at [673, 172] on icon at bounding box center [673, 173] width 10 height 10
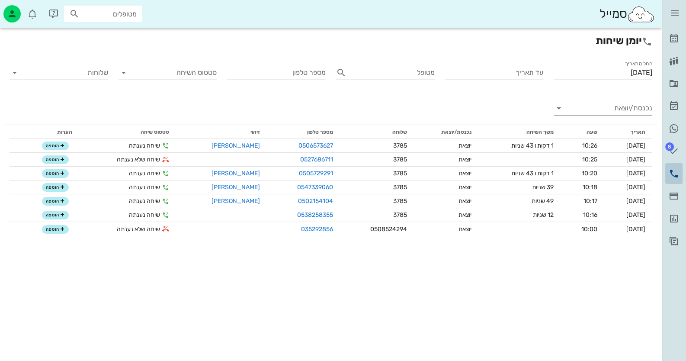
click at [673, 175] on icon at bounding box center [673, 173] width 10 height 10
click at [625, 107] on input "נכנסת/יוצאת" at bounding box center [609, 108] width 85 height 14
click at [628, 137] on div "יוצאת" at bounding box center [626, 135] width 16 height 21
click at [640, 41] on h2 "יומן שיחות" at bounding box center [331, 41] width 642 height 16
click at [678, 36] on icon at bounding box center [673, 38] width 10 height 10
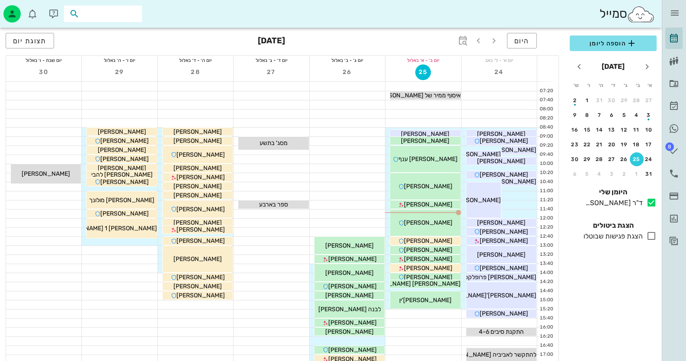
click at [113, 18] on input "text" at bounding box center [108, 13] width 55 height 11
type input "[PERSON_NAME]"
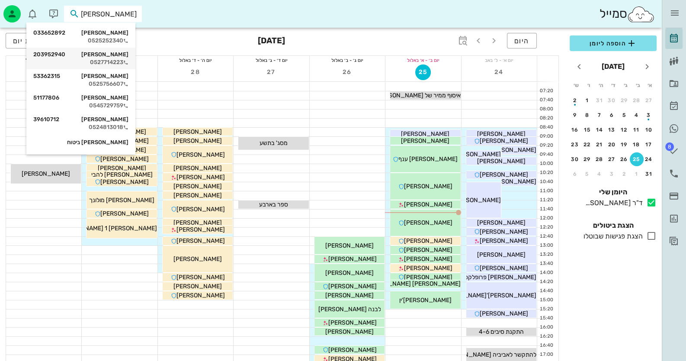
click at [124, 54] on div "[PERSON_NAME] 203952940" at bounding box center [80, 54] width 95 height 7
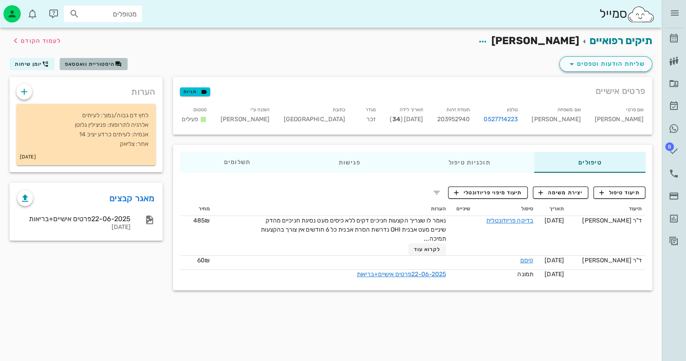
click at [63, 63] on button "היסטוריית וואטסאפ" at bounding box center [94, 64] width 68 height 12
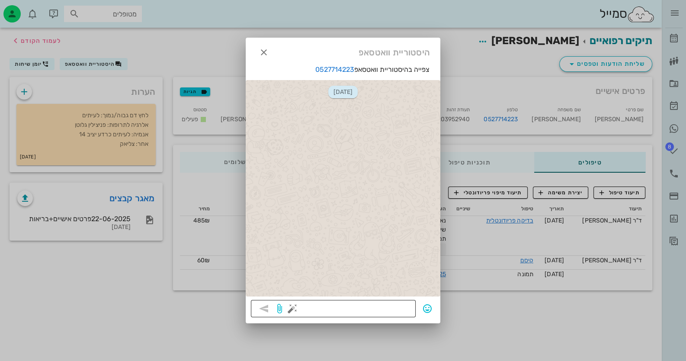
click at [294, 309] on button "button" at bounding box center [292, 308] width 10 height 10
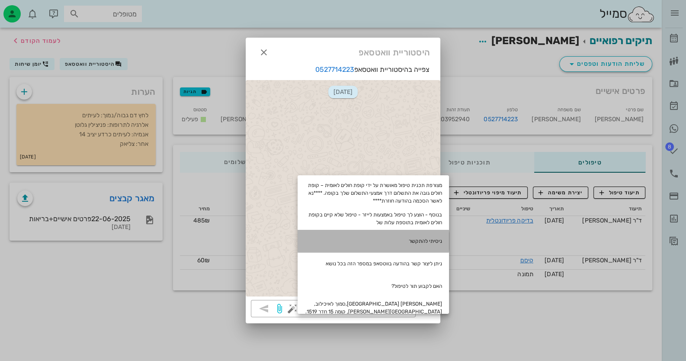
click at [437, 231] on div "ניסיתי להתקשר" at bounding box center [372, 241] width 151 height 22
type textarea "ניסיתי להתקשר"
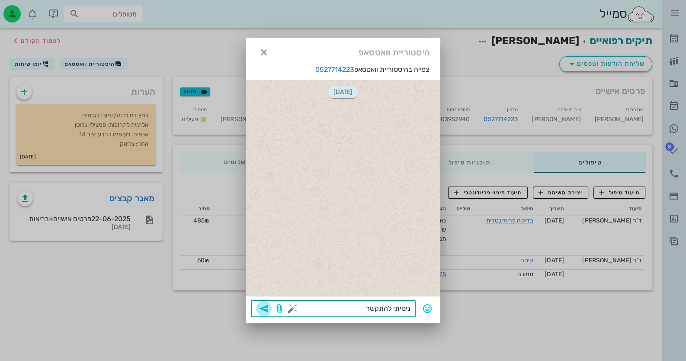
click at [266, 308] on icon "button" at bounding box center [263, 308] width 10 height 10
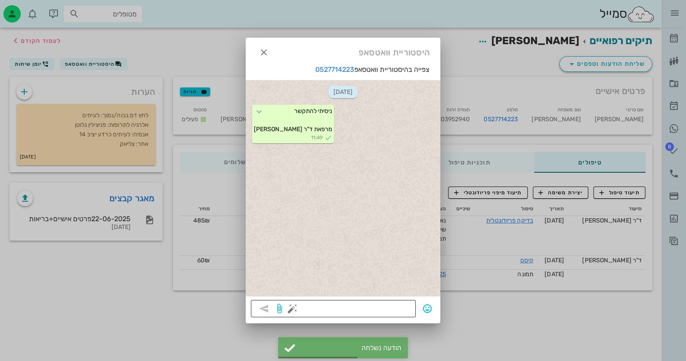
click at [295, 307] on button "button" at bounding box center [292, 308] width 10 height 10
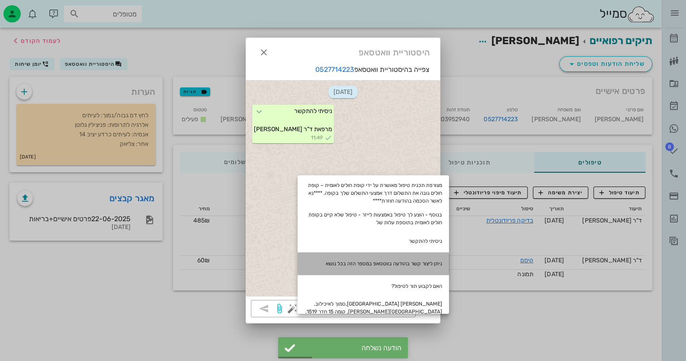
click at [352, 269] on div "ניתן ליצור קשר בהודעה בווטסאפ במספר הזה בכל נושא" at bounding box center [372, 263] width 151 height 22
type textarea "ניתן ליצור קשר בהודעה בווטסאפ במספר הזה בכל נושא"
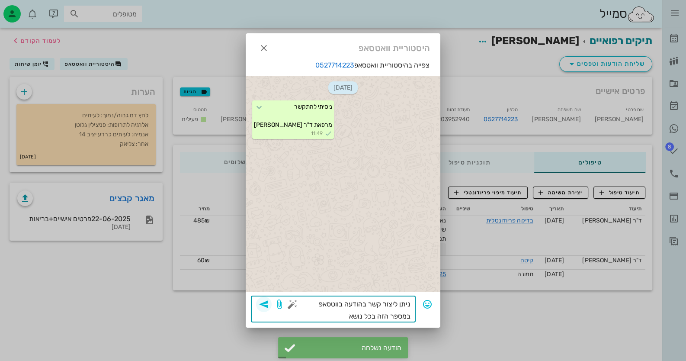
click at [266, 303] on icon "button" at bounding box center [263, 304] width 10 height 10
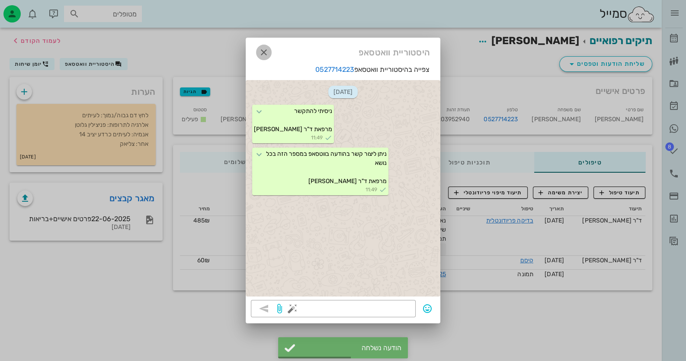
click at [262, 53] on icon "button" at bounding box center [263, 52] width 10 height 10
